Goal: Task Accomplishment & Management: Manage account settings

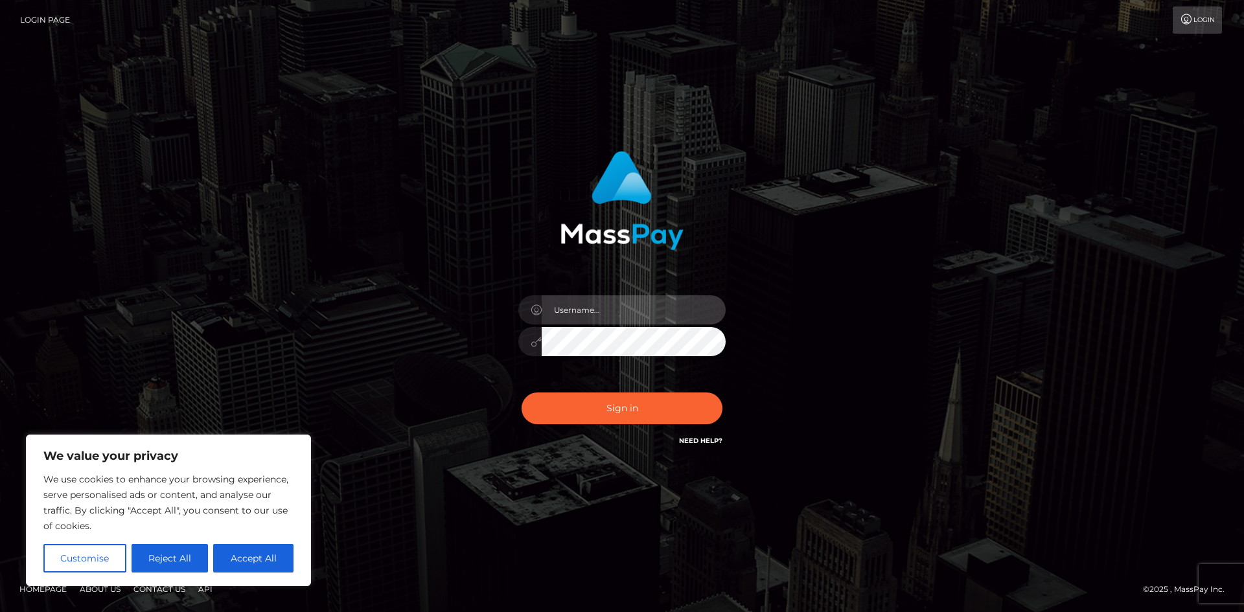
click at [608, 312] on input "text" at bounding box center [634, 309] width 184 height 29
type input "[DOMAIN_NAME][EMAIL_ADDRESS][DOMAIN_NAME]"
click at [521, 393] on button "Sign in" at bounding box center [621, 409] width 201 height 32
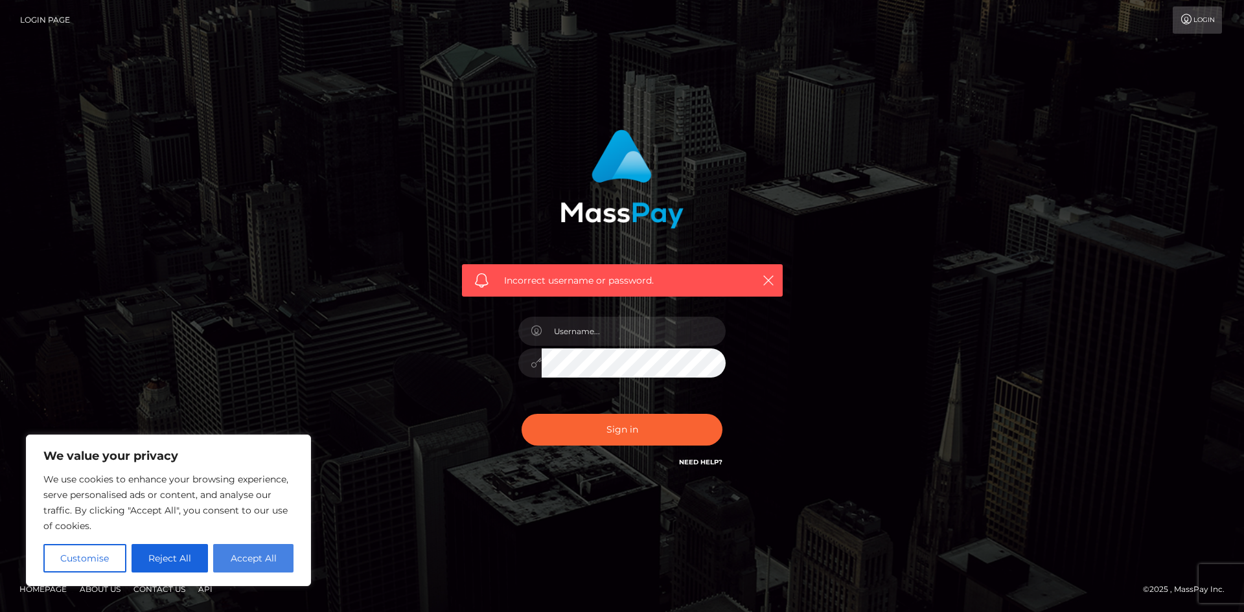
click at [238, 558] on button "Accept All" at bounding box center [253, 558] width 80 height 29
checkbox input "true"
